Goal: Task Accomplishment & Management: Complete application form

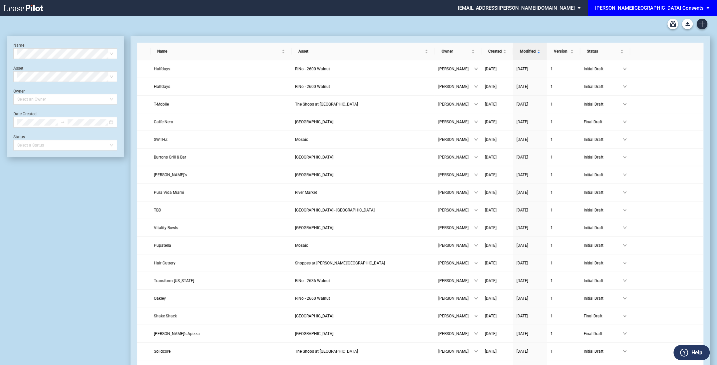
click at [698, 10] on div "[PERSON_NAME][GEOGRAPHIC_DATA] Consents" at bounding box center [649, 8] width 109 height 6
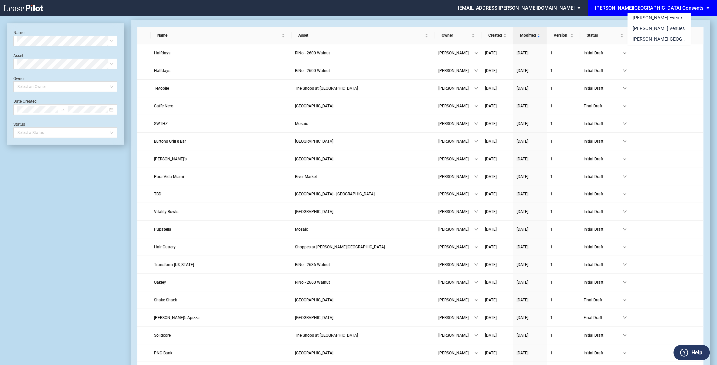
click at [698, 8] on div "EDENS Events EDENS Venues EDENS Common Area Consents" at bounding box center [675, 24] width 94 height 42
click at [715, 33] on div "EDENS Events EDENS Venues EDENS Common Area Consents" at bounding box center [675, 24] width 94 height 42
click at [59, 207] on md-backdrop at bounding box center [358, 190] width 717 height 381
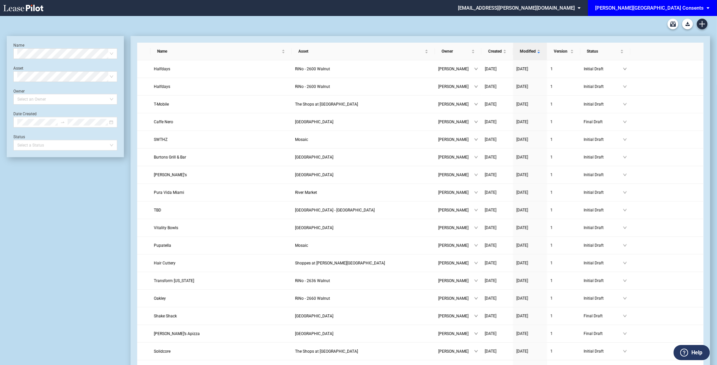
scroll to position [16, 0]
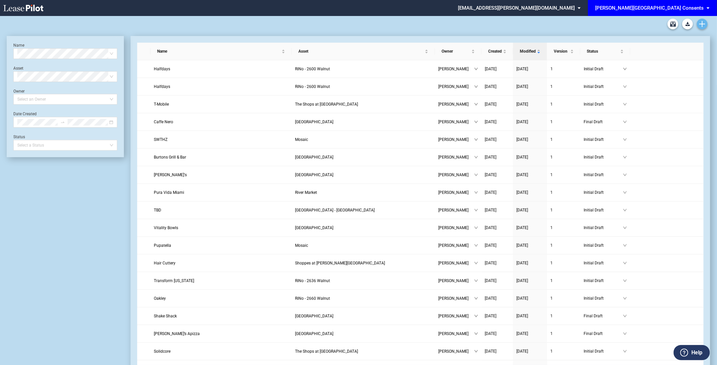
click at [701, 29] on link "Create new document" at bounding box center [702, 24] width 11 height 11
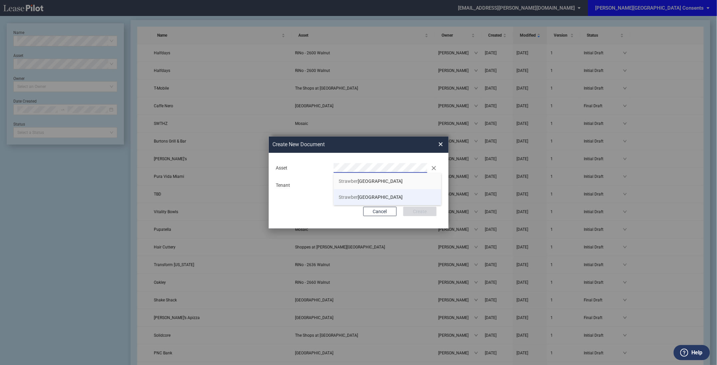
click at [369, 199] on span "Strawber ry Village South" at bounding box center [371, 196] width 64 height 5
click at [403, 207] on button "Create" at bounding box center [419, 211] width 33 height 9
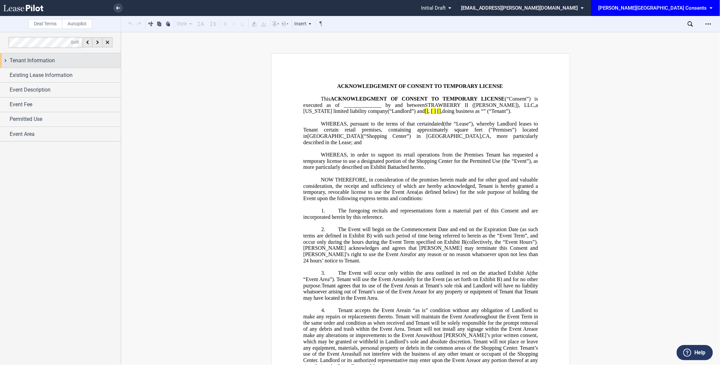
click at [68, 60] on div "Tenant Information" at bounding box center [65, 61] width 111 height 8
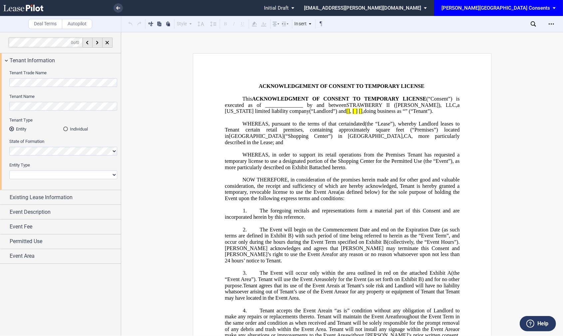
click at [77, 112] on div "Tenant Name" at bounding box center [63, 106] width 108 height 24
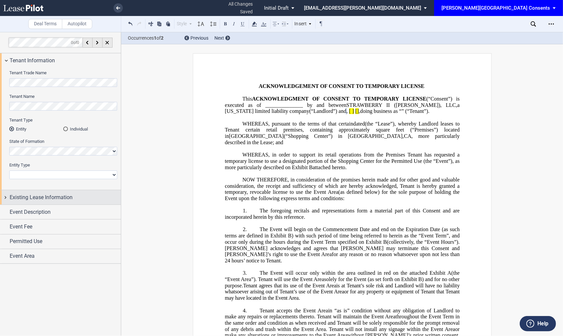
click at [72, 193] on span "Existing Lease Information" at bounding box center [41, 197] width 63 height 8
click at [52, 203] on div "Existing Lease Information" at bounding box center [60, 197] width 121 height 14
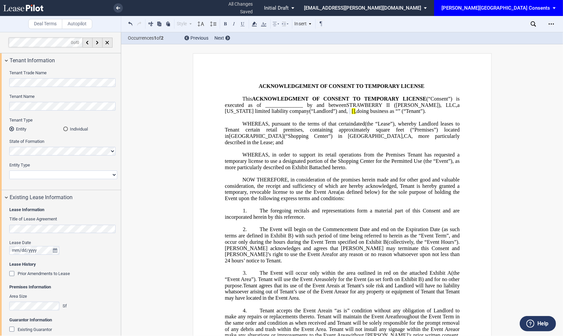
click at [41, 171] on select "Corporation Limited Liability Company General Partnership Limited Partnership N…" at bounding box center [63, 174] width 108 height 9
select select "corporation"
click at [9, 170] on select "Corporation Limited Liability Company General Partnership Limited Partnership N…" at bounding box center [63, 174] width 108 height 9
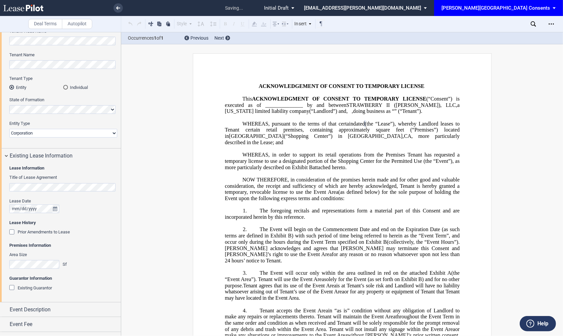
scroll to position [67, 0]
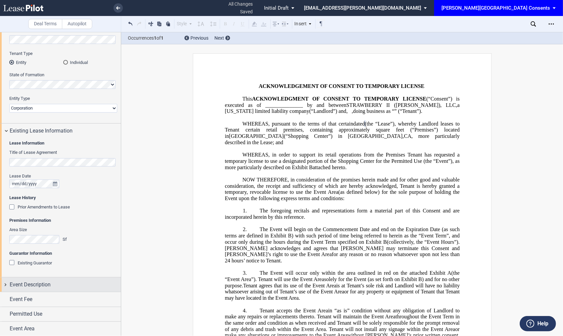
click at [30, 284] on span "Event Description" at bounding box center [30, 285] width 41 height 8
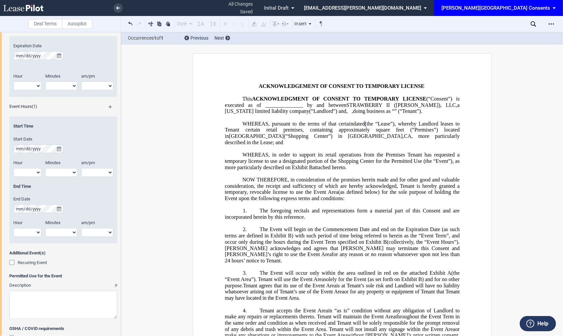
scroll to position [474, 0]
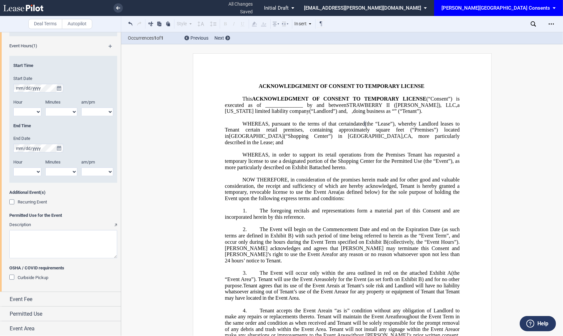
click at [42, 238] on textarea "Description" at bounding box center [63, 244] width 108 height 28
paste textarea "Telford’s Pipe and Cigar will be hosting an event in their parking lot at Straw…"
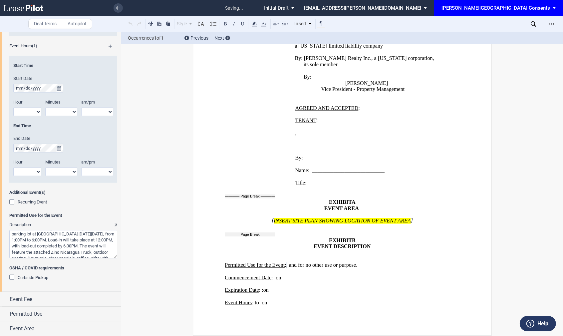
scroll to position [0, 0]
type textarea "Telford’s Pipe and Cigar will be hosting an event in their parking lot at Straw…"
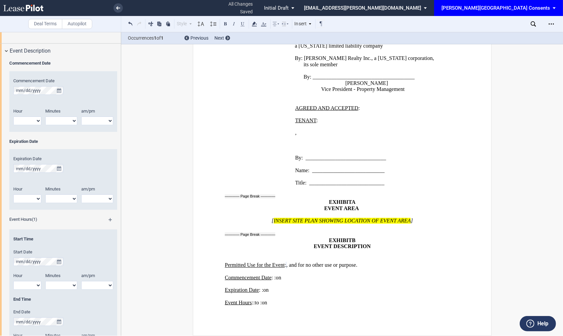
scroll to position [297, 0]
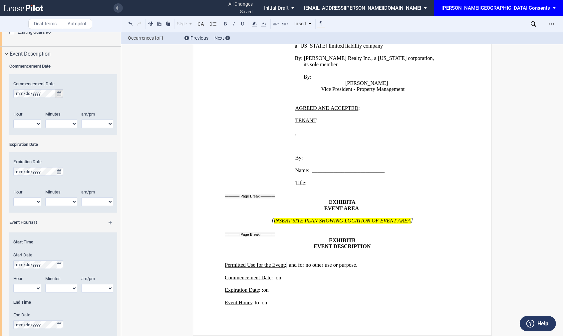
click at [58, 91] on icon "true" at bounding box center [59, 93] width 4 height 5
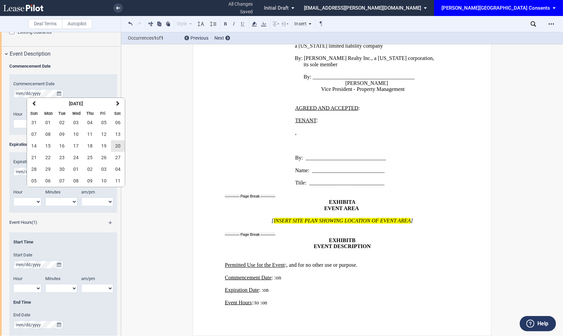
click at [118, 143] on span "20" at bounding box center [117, 145] width 5 height 5
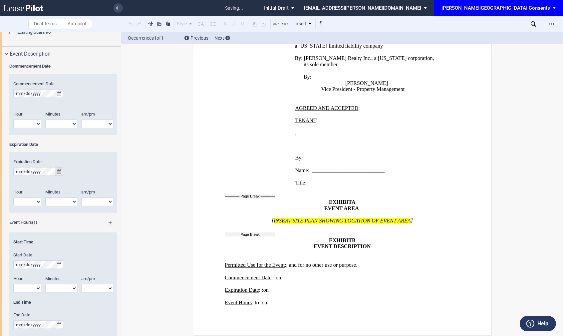
click at [61, 172] on button "true" at bounding box center [59, 171] width 8 height 9
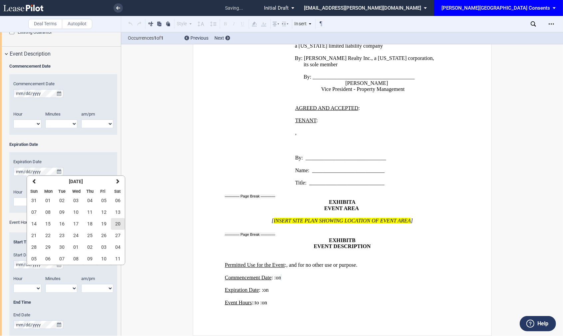
click at [115, 226] on button "20" at bounding box center [118, 224] width 14 height 12
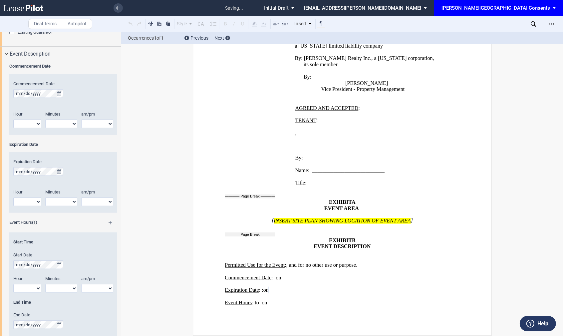
click at [28, 126] on select "1 2 3 4 5 6 7 8 9 10 11 12" at bounding box center [27, 124] width 28 height 9
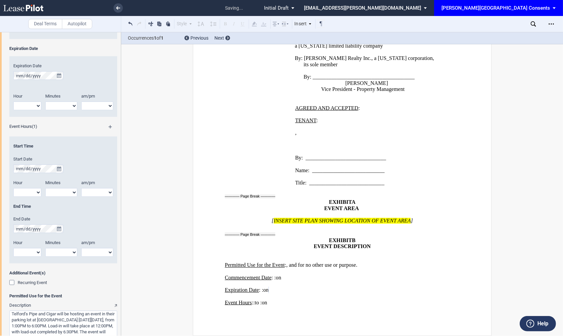
scroll to position [405, 0]
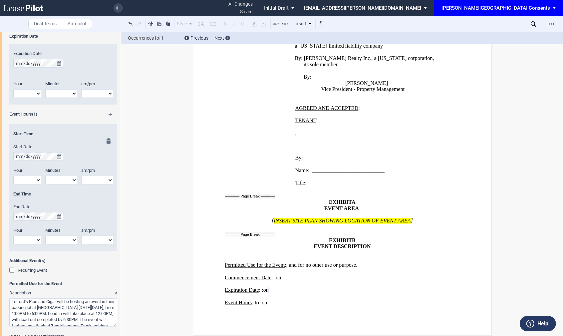
click at [37, 187] on div "Hour 1 2 3 4 5 6 7 8 9 10 11 12" at bounding box center [27, 179] width 36 height 24
click at [32, 184] on select "1 2 3 4 5 6 7 8 9 10 11 12" at bounding box center [27, 180] width 28 height 9
select select "1"
click at [13, 176] on select "1 2 3 4 5 6 7 8 9 10 11 12" at bounding box center [27, 180] width 28 height 9
click at [99, 179] on select "am pm" at bounding box center [97, 180] width 32 height 9
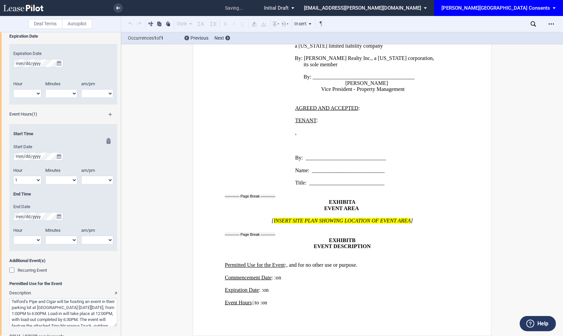
select select "pm"
click at [81, 176] on select "am pm" at bounding box center [97, 180] width 32 height 9
click at [67, 179] on select "00 05 10 15 20 25 30 35 40 45 50 55" at bounding box center [61, 180] width 32 height 9
select select "00"
click at [45, 176] on select "00 05 10 15 20 25 30 35 40 45 50 55" at bounding box center [61, 180] width 32 height 9
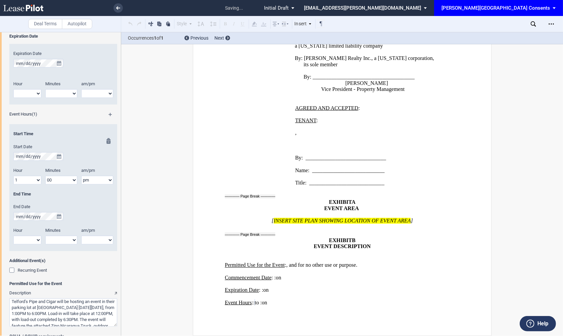
click at [32, 236] on select "1 2 3 4 5 6 7 8 9 10 11 12" at bounding box center [27, 240] width 28 height 9
click at [13, 236] on select "1 2 3 4 5 6 7 8 9 10 11 12" at bounding box center [27, 240] width 28 height 9
click at [24, 237] on select "1 2 3 4 5 6 7 8 9 10 11 12" at bounding box center [27, 240] width 28 height 9
select select "6"
click at [13, 236] on select "1 2 3 4 5 6 7 8 9 10 11 12" at bounding box center [27, 240] width 28 height 9
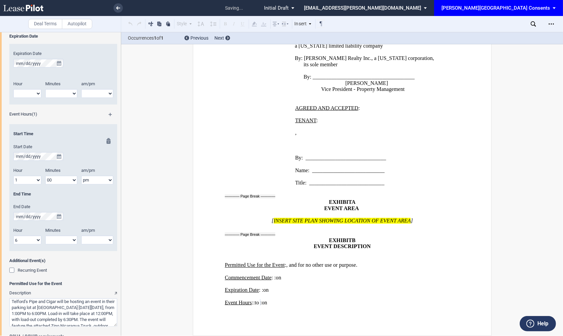
click at [96, 234] on div "am/pm" at bounding box center [97, 231] width 40 height 8
click at [96, 236] on select "am pm" at bounding box center [97, 240] width 32 height 9
select select "pm"
click at [81, 236] on select "am pm" at bounding box center [97, 240] width 32 height 9
click at [63, 239] on select "00 05 10 15 20 25 30 35 40 45 50 55" at bounding box center [61, 240] width 32 height 9
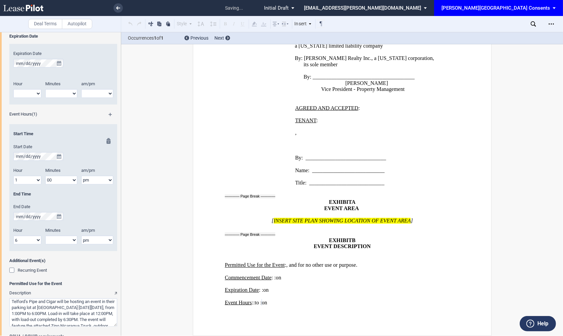
select select "00"
click at [45, 236] on select "00 05 10 15 20 25 30 35 40 45 50 55" at bounding box center [61, 240] width 32 height 9
click at [59, 156] on icon "true" at bounding box center [59, 156] width 4 height 5
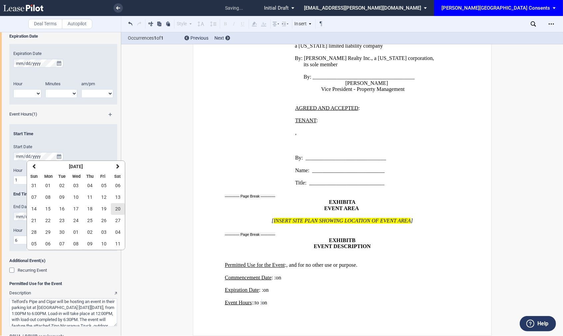
click at [117, 205] on button "20" at bounding box center [118, 209] width 14 height 12
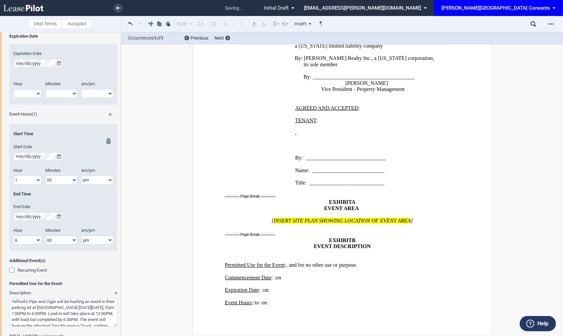
click at [67, 204] on label "End Date" at bounding box center [63, 207] width 100 height 6
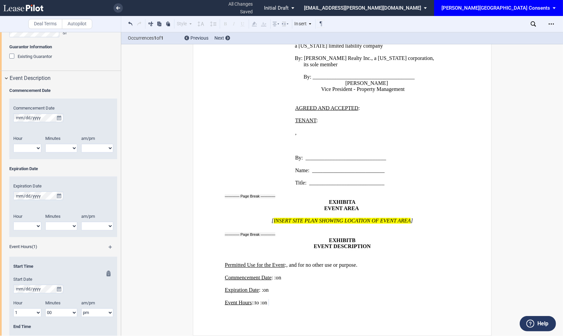
scroll to position [254, 0]
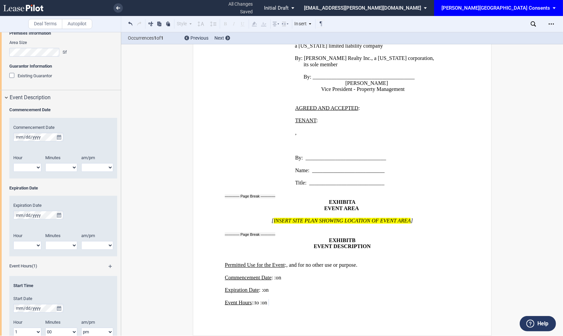
click at [28, 168] on select "1 2 3 4 5 6 7 8 9 10 11 12" at bounding box center [27, 167] width 28 height 9
select select "12"
click at [13, 163] on select "1 2 3 4 5 6 7 8 9 10 11 12" at bounding box center [27, 167] width 28 height 9
click at [100, 168] on select "am pm" at bounding box center [97, 167] width 32 height 9
select select "pm"
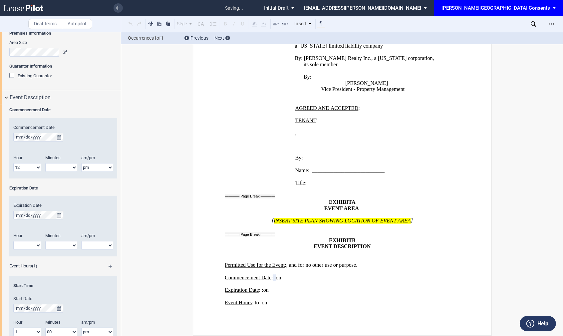
click at [81, 163] on select "am pm" at bounding box center [97, 167] width 32 height 9
click at [63, 165] on select "00 05 10 15 20 25 30 35 40 45 50 55" at bounding box center [61, 167] width 32 height 9
select select "00"
click at [45, 163] on select "00 05 10 15 20 25 30 35 40 45 50 55" at bounding box center [61, 167] width 32 height 9
click at [30, 243] on select "1 2 3 4 5 6 7 8 9 10 11 12" at bounding box center [27, 245] width 28 height 9
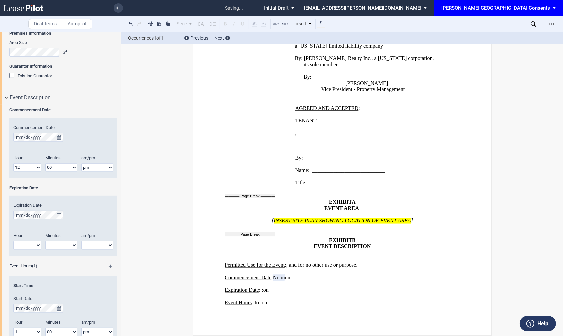
select select "6"
click at [13, 241] on select "1 2 3 4 5 6 7 8 9 10 11 12" at bounding box center [27, 245] width 28 height 9
click at [69, 245] on select "00 05 10 15 20 25 30 35 40 45 50 55" at bounding box center [61, 245] width 32 height 9
select select "30"
click at [45, 241] on select "00 05 10 15 20 25 30 35 40 45 50 55" at bounding box center [61, 245] width 32 height 9
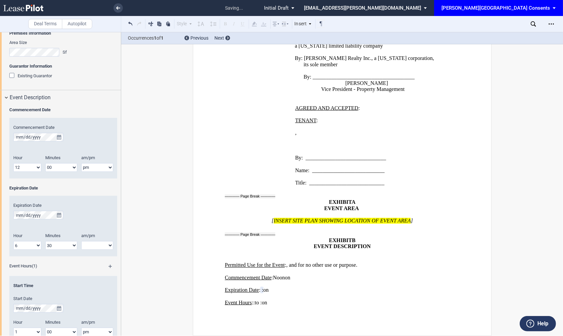
click at [93, 244] on select "am pm" at bounding box center [97, 245] width 32 height 9
select select "pm"
click at [81, 241] on select "am pm" at bounding box center [97, 245] width 32 height 9
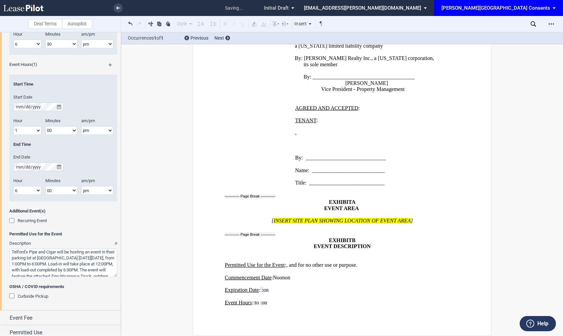
scroll to position [474, 0]
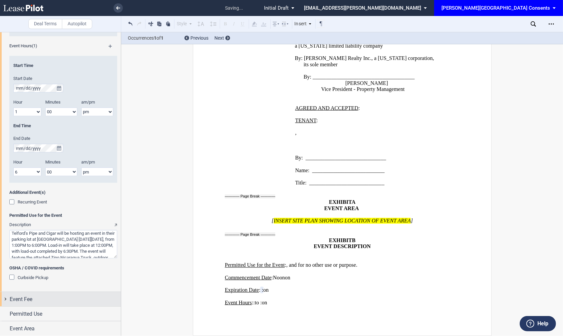
click at [55, 298] on div "Event Fee" at bounding box center [65, 299] width 111 height 8
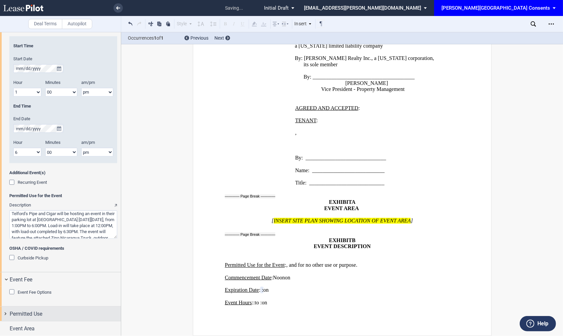
click at [55, 308] on div "Permitted Use" at bounding box center [60, 314] width 121 height 14
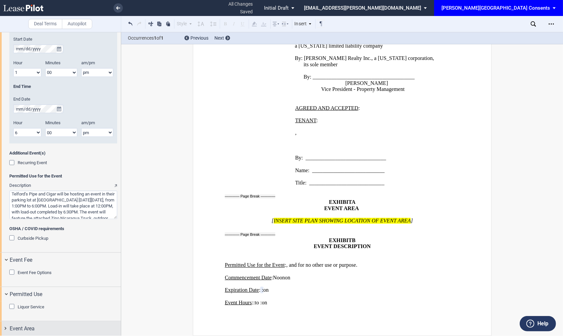
click at [39, 327] on div "Event Area" at bounding box center [65, 329] width 111 height 8
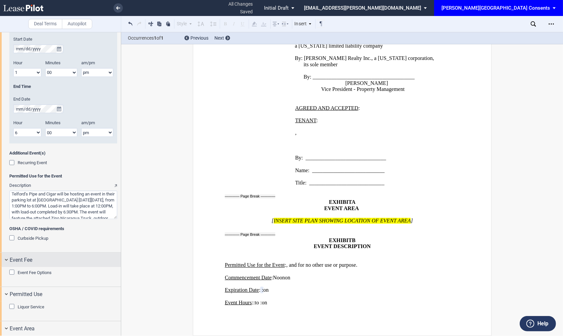
scroll to position [564, 0]
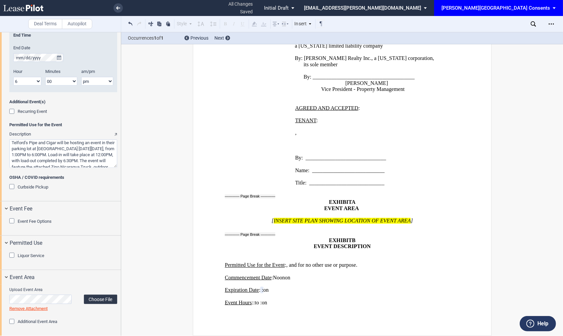
click at [100, 295] on label "Choose File" at bounding box center [100, 299] width 33 height 9
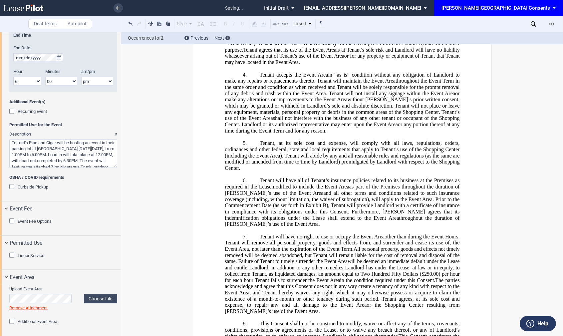
scroll to position [0, 0]
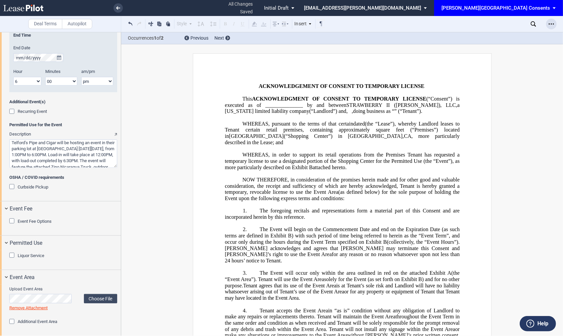
click at [554, 25] on icon "Open Lease options menu" at bounding box center [551, 23] width 5 height 5
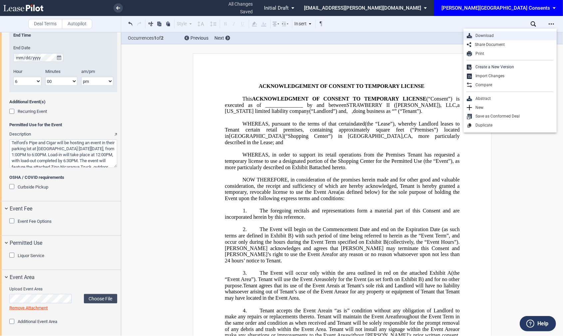
click at [517, 37] on div "Download" at bounding box center [512, 36] width 81 height 6
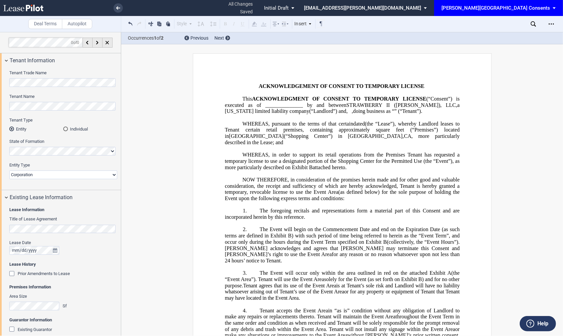
click at [32, 10] on use at bounding box center [23, 8] width 40 height 7
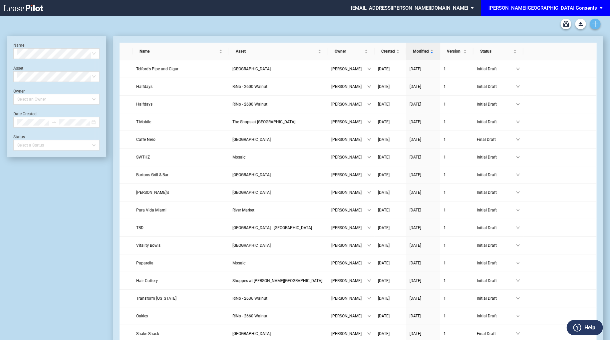
click at [594, 22] on icon "Create new document" at bounding box center [595, 24] width 6 height 6
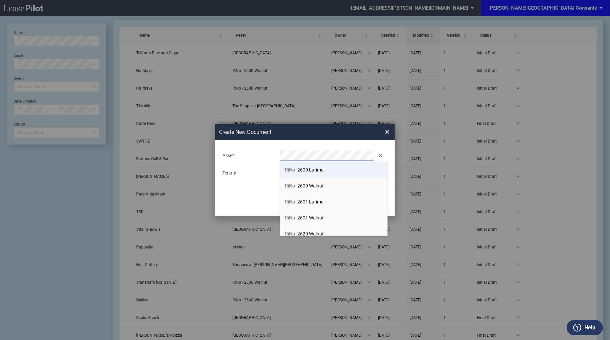
scroll to position [28, 0]
click at [325, 175] on span "RiNo - 2600 Larimer" at bounding box center [305, 172] width 40 height 5
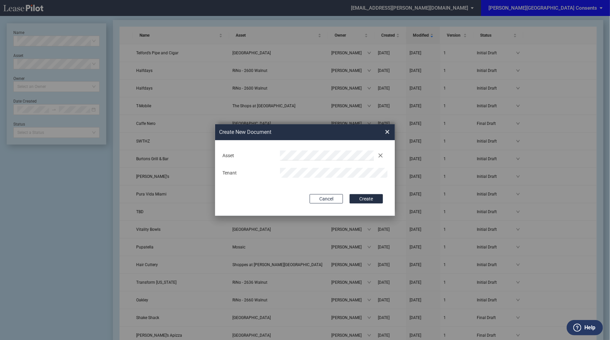
click at [350, 194] on button "Create" at bounding box center [366, 198] width 33 height 9
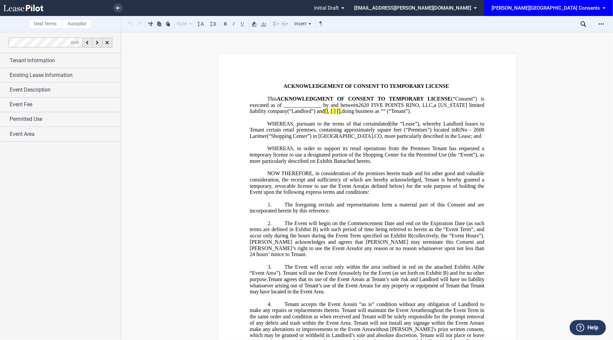
click at [333, 139] on span "RiNo - 2600 Larimer" at bounding box center [368, 133] width 236 height 12
click at [54, 60] on span "Tenant Information" at bounding box center [32, 61] width 45 height 8
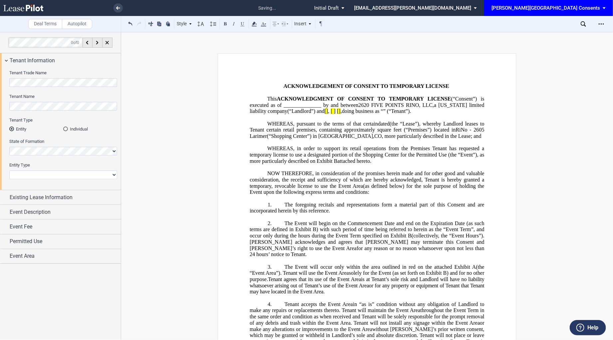
click at [65, 101] on div "Tenant Name" at bounding box center [63, 102] width 108 height 17
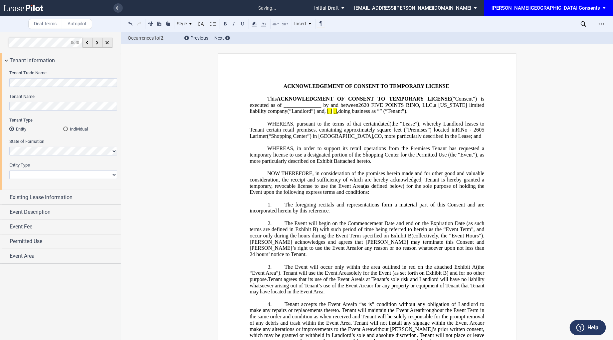
click at [60, 171] on select "Corporation Limited Liability Company General Partnership Limited Partnership N…" at bounding box center [63, 174] width 108 height 9
select select "limited liability company"
click at [9, 170] on select "Corporation Limited Liability Company General Partnership Limited Partnership N…" at bounding box center [63, 174] width 108 height 9
click at [66, 198] on span "Existing Lease Information" at bounding box center [41, 197] width 63 height 8
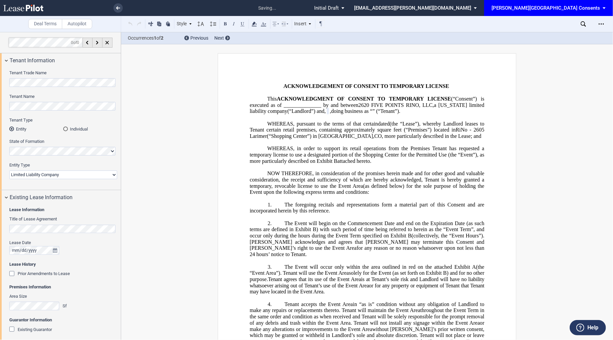
scroll to position [38, 0]
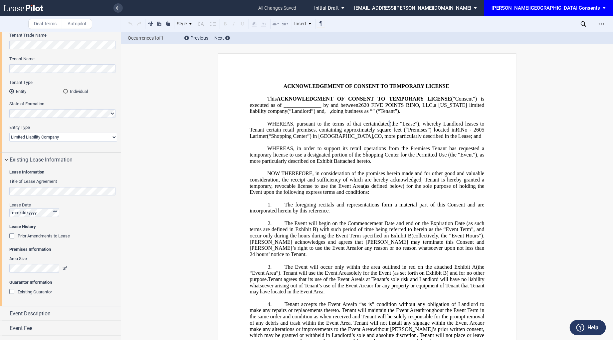
click at [101, 225] on span "Lease History" at bounding box center [63, 227] width 108 height 6
click at [55, 317] on div "Event Description" at bounding box center [60, 313] width 121 height 14
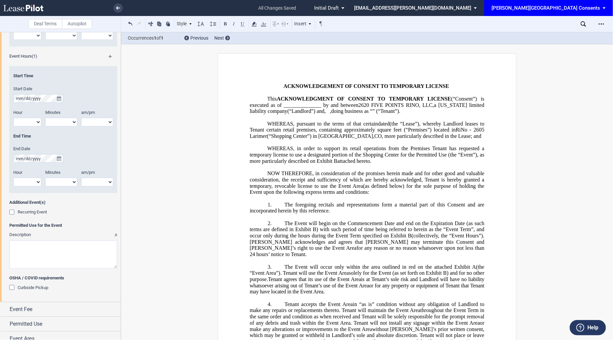
scroll to position [470, 0]
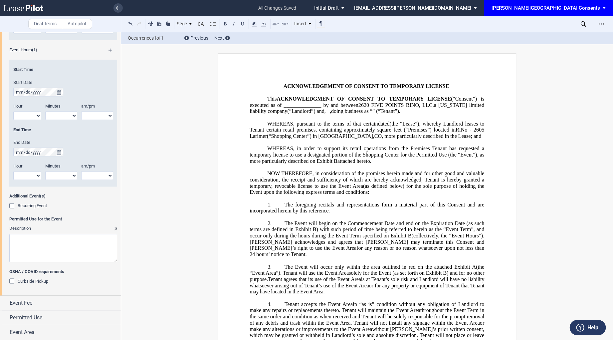
click at [43, 263] on div "Permitted Use for the Event Description" at bounding box center [63, 242] width 108 height 53
click at [31, 242] on textarea "Description" at bounding box center [63, 248] width 108 height 28
paste textarea "Please see the attached the common area consent agreement for [PERSON_NAME] to …"
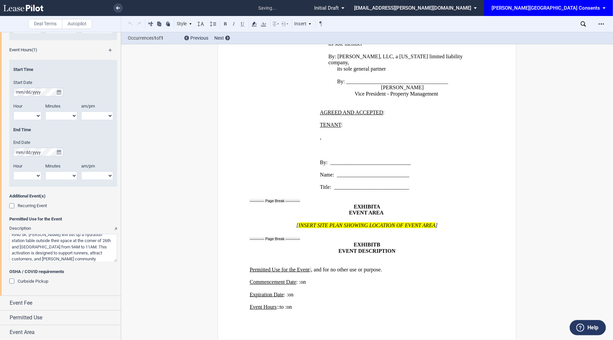
scroll to position [0, 0]
drag, startPoint x: 63, startPoint y: 260, endPoint x: -5, endPoint y: 194, distance: 94.4
click at [0, 194] on html ".bocls-1{fill:#26354a;fill-rule:evenodd} Loading... × saving... Pending... Pend…" at bounding box center [306, 170] width 613 height 340
type textarea "Please see the attached the common area consent agreement for [PERSON_NAME] to …"
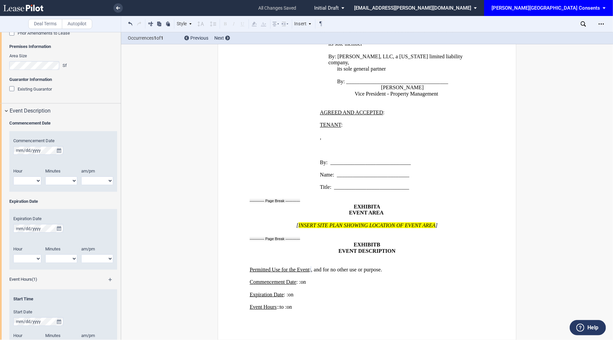
scroll to position [230, 0]
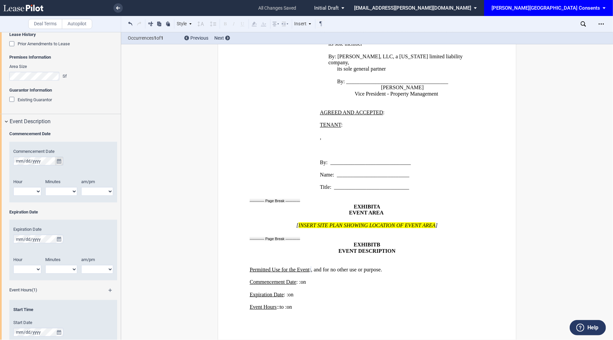
click at [59, 161] on icon "true" at bounding box center [59, 161] width 4 height 5
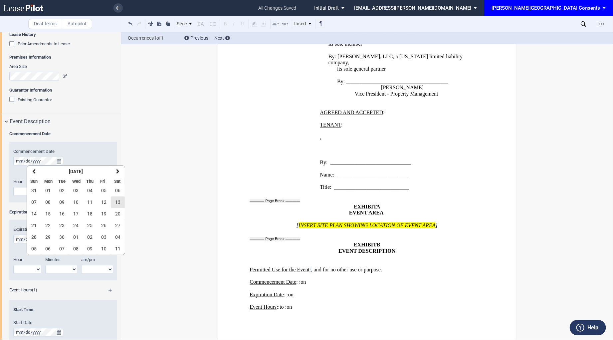
click at [114, 202] on button "13" at bounding box center [118, 202] width 14 height 12
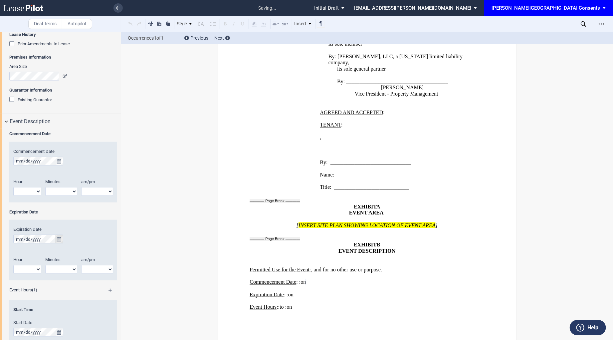
click at [61, 242] on button "true" at bounding box center [59, 239] width 8 height 9
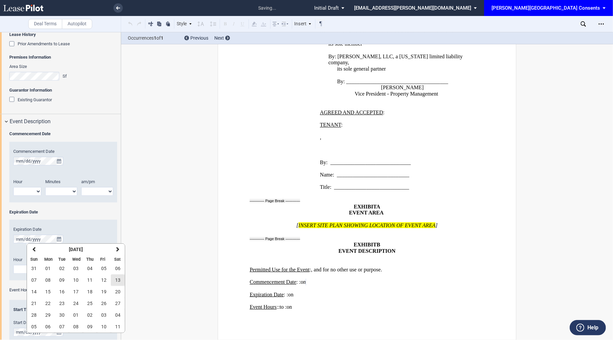
click at [116, 280] on span "13" at bounding box center [117, 279] width 5 height 5
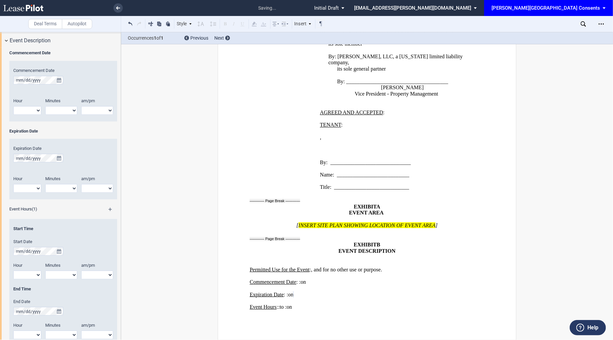
scroll to position [313, 0]
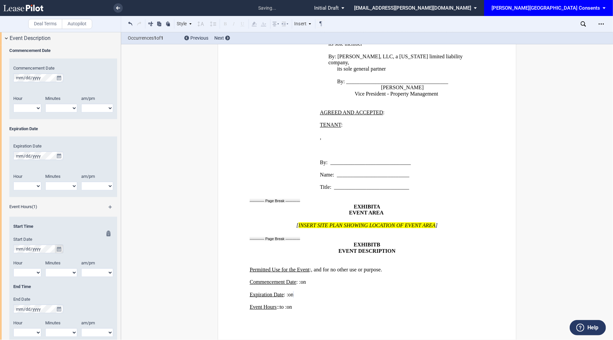
click at [58, 248] on icon "true" at bounding box center [59, 249] width 4 height 5
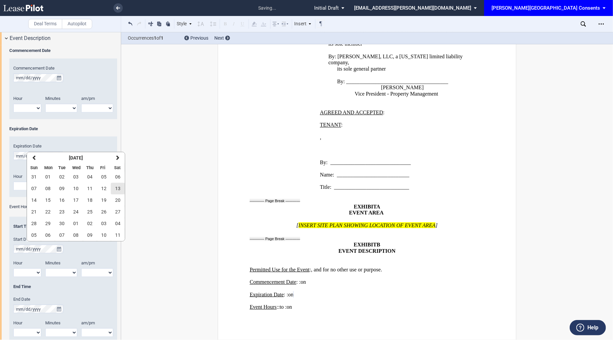
click at [115, 187] on span "13" at bounding box center [117, 188] width 5 height 5
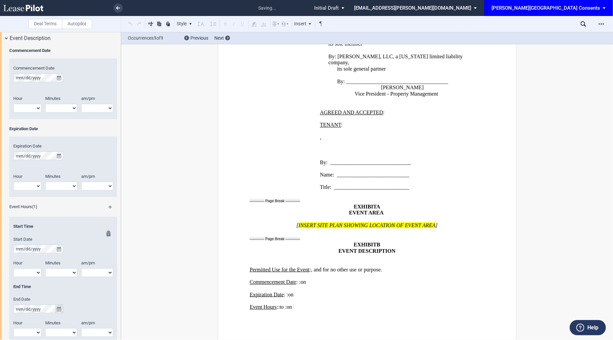
click at [60, 311] on icon "true" at bounding box center [59, 309] width 4 height 5
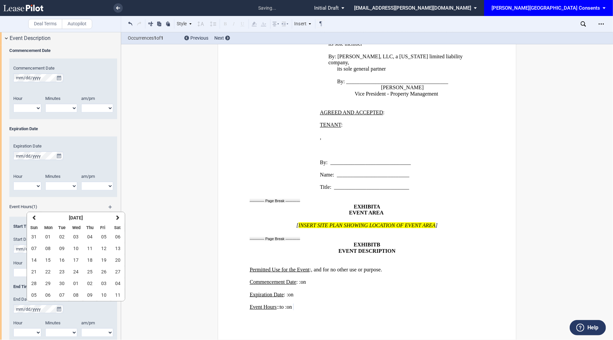
click at [85, 314] on div "Start Time Start Date Hour 1 2 3 4 5 6 7 8 9 10 11 12" at bounding box center [63, 283] width 100 height 120
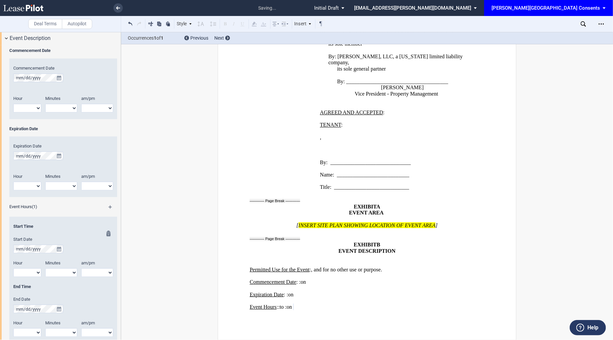
click at [30, 269] on select "1 2 3 4 5 6 7 8 9 10 11 12" at bounding box center [27, 272] width 28 height 9
select select "9"
click at [13, 268] on select "1 2 3 4 5 6 7 8 9 10 11 12" at bounding box center [27, 272] width 28 height 9
click at [95, 272] on select "am pm" at bounding box center [97, 272] width 32 height 9
select select "am"
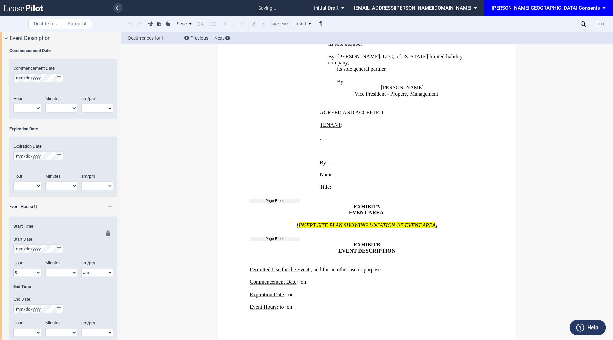
click at [81, 268] on select "am pm" at bounding box center [97, 272] width 32 height 9
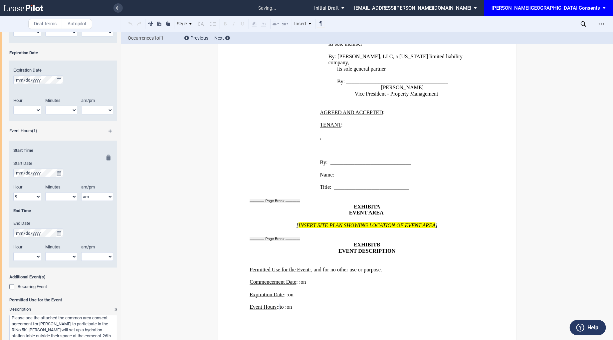
scroll to position [399, 0]
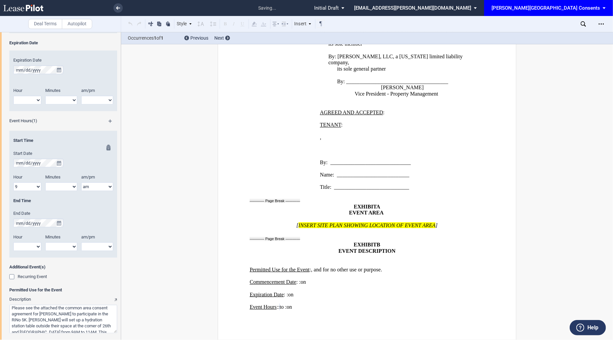
click at [33, 245] on select "1 2 3 4 5 6 7 8 9 10 11 12" at bounding box center [27, 246] width 28 height 9
select select "11"
click at [13, 242] on select "1 2 3 4 5 6 7 8 9 10 11 12" at bounding box center [27, 246] width 28 height 9
click at [94, 244] on select "am pm" at bounding box center [97, 246] width 32 height 9
click at [81, 242] on select "am pm" at bounding box center [97, 246] width 32 height 9
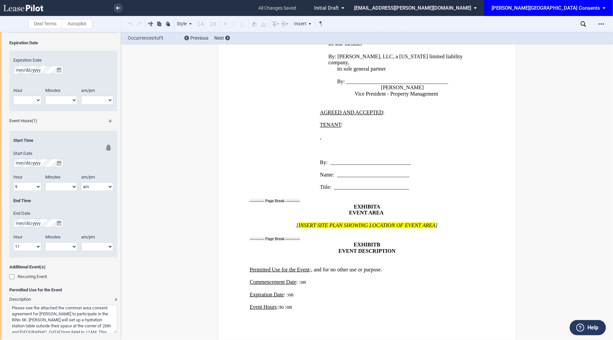
click at [91, 245] on select "am pm" at bounding box center [97, 246] width 32 height 9
select select "am"
click at [81, 242] on select "am pm" at bounding box center [97, 246] width 32 height 9
click at [61, 247] on select "00 05 10 15 20 25 30 35 40 45 50 55" at bounding box center [61, 246] width 32 height 9
select select "00"
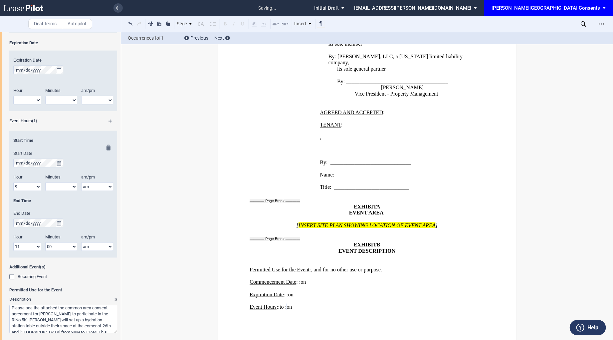
click at [45, 242] on select "00 05 10 15 20 25 30 35 40 45 50 55" at bounding box center [61, 246] width 32 height 9
click at [59, 191] on div "Minutes 00 05 10 15 20 25 30 35 40 45 50 55" at bounding box center [63, 186] width 36 height 24
click at [59, 190] on select "00 05 10 15 20 25 30 35 40 45 50 55" at bounding box center [61, 186] width 32 height 9
select select "00"
click at [45, 182] on select "00 05 10 15 20 25 30 35 40 45 50 55" at bounding box center [61, 186] width 32 height 9
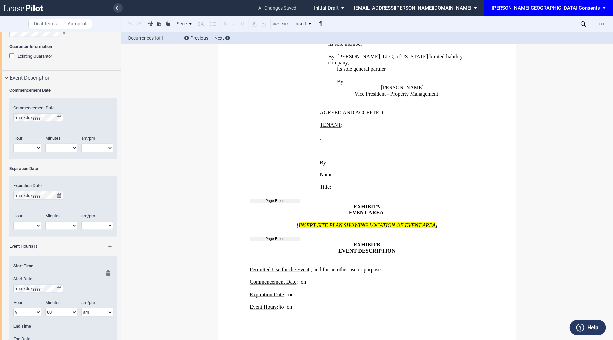
scroll to position [272, 0]
click at [28, 148] on select "1 2 3 4 5 6 7 8 9 10 11 12" at bounding box center [27, 148] width 28 height 9
select select "1"
click at [13, 144] on select "1 2 3 4 5 6 7 8 9 10 11 12" at bounding box center [27, 148] width 28 height 9
click at [75, 141] on div "Minutes" at bounding box center [61, 140] width 40 height 8
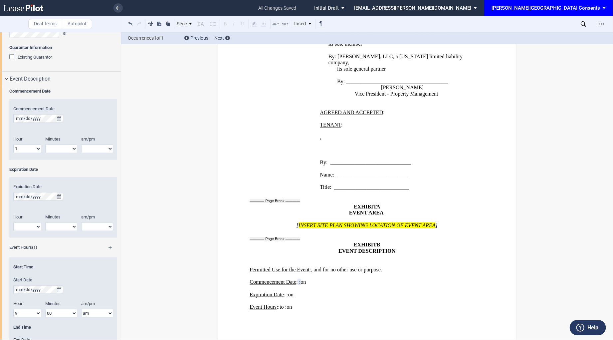
click at [66, 147] on select "00 05 10 15 20 25 30 35 40 45 50 55" at bounding box center [61, 148] width 32 height 9
select select "00"
click at [45, 144] on select "00 05 10 15 20 25 30 35 40 45 50 55" at bounding box center [61, 148] width 32 height 9
click at [92, 145] on select "am pm" at bounding box center [97, 148] width 32 height 9
click at [25, 148] on select "1 2 3 4 5 6 7 8 9 10 11 12" at bounding box center [27, 148] width 28 height 9
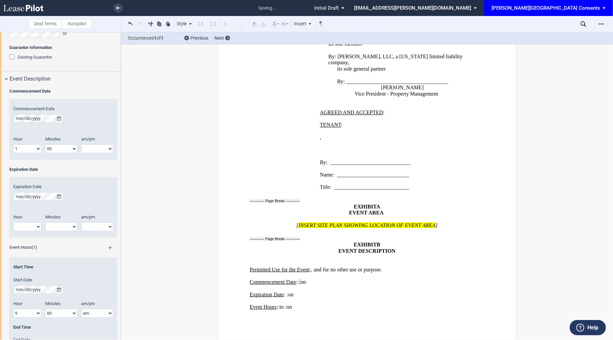
select select "8"
click at [13, 144] on select "1 2 3 4 5 6 7 8 9 10 11 12" at bounding box center [27, 148] width 28 height 9
click at [89, 152] on select "am pm" at bounding box center [97, 148] width 32 height 9
select select "am"
click at [81, 144] on select "am pm" at bounding box center [97, 148] width 32 height 9
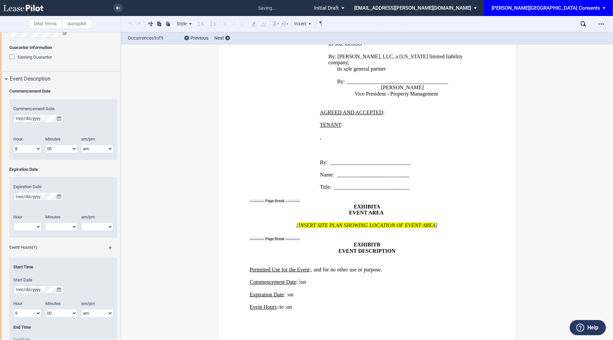
click at [24, 226] on select "1 2 3 4 5 6 7 8 9 10 11 12" at bounding box center [27, 226] width 28 height 9
select select "12"
click at [13, 222] on select "1 2 3 4 5 6 7 8 9 10 11 12" at bounding box center [27, 226] width 28 height 9
click at [99, 229] on select "am pm" at bounding box center [97, 226] width 32 height 9
select select "pm"
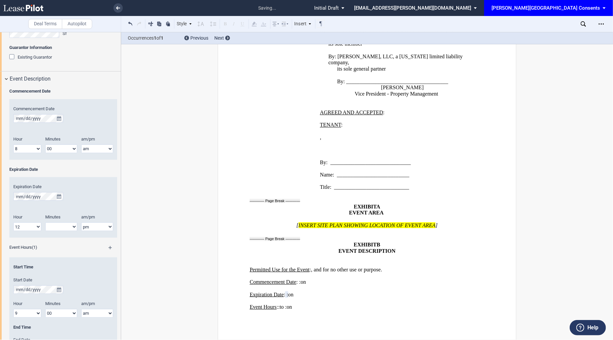
click at [81, 222] on select "am pm" at bounding box center [97, 226] width 32 height 9
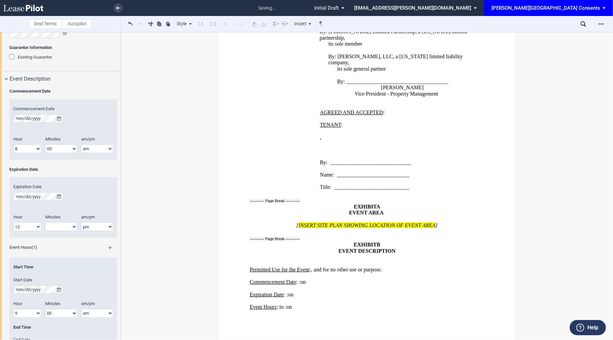
click at [66, 228] on select "00 05 10 15 20 25 30 35 40 45 50 55" at bounding box center [61, 226] width 32 height 9
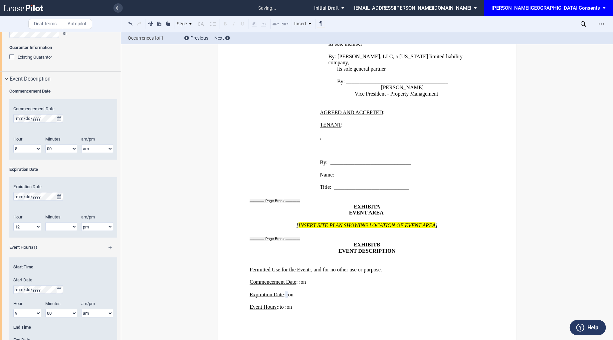
select select "00"
click at [45, 222] on select "00 05 10 15 20 25 30 35 40 45 50 55" at bounding box center [61, 226] width 32 height 9
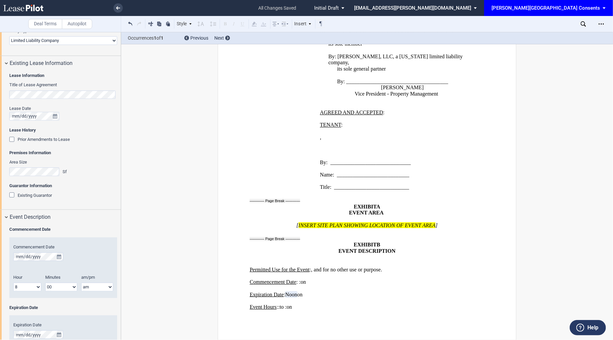
scroll to position [470, 0]
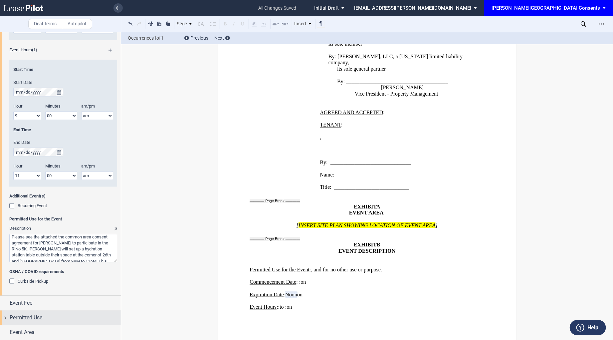
click at [66, 316] on div "Permitted Use" at bounding box center [65, 318] width 111 height 8
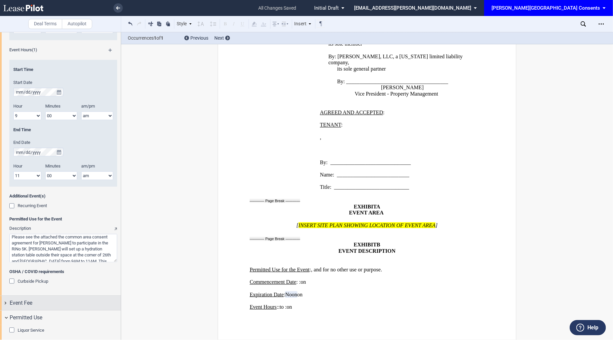
scroll to position [489, 0]
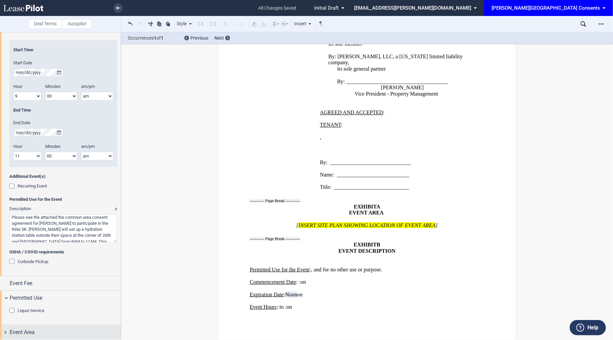
click at [38, 330] on div "Event Area" at bounding box center [65, 333] width 111 height 8
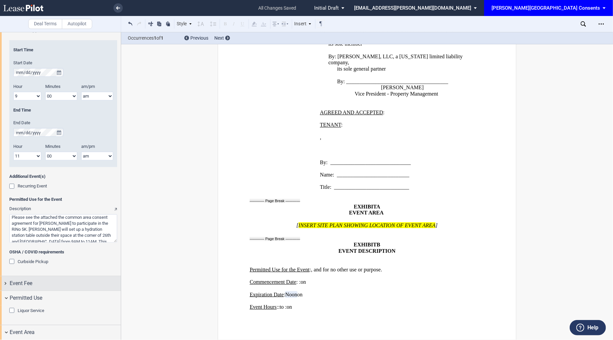
scroll to position [540, 0]
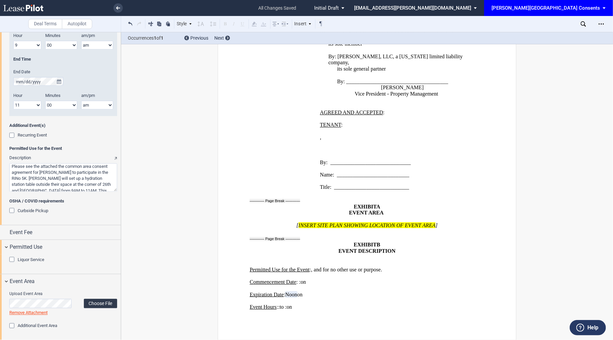
click at [99, 301] on label "Choose File" at bounding box center [100, 303] width 33 height 9
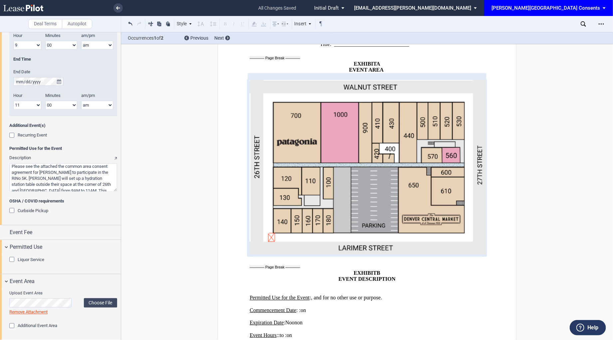
scroll to position [968, 0]
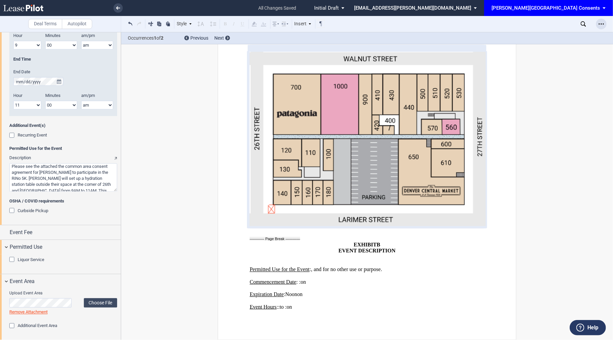
click at [602, 23] on icon "Open Lease options menu" at bounding box center [601, 23] width 5 height 5
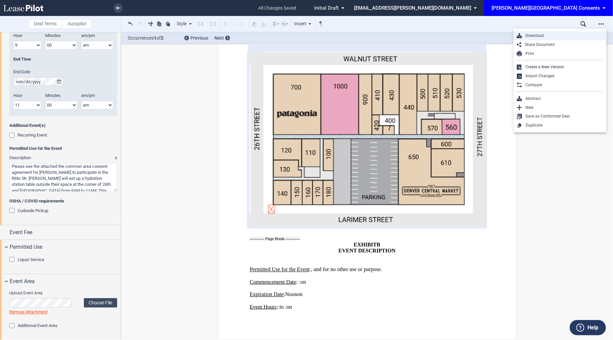
click at [571, 37] on div "Download" at bounding box center [562, 36] width 81 height 6
